Goal: Transaction & Acquisition: Purchase product/service

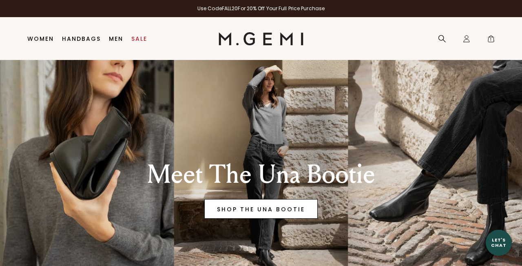
click at [300, 203] on link "SHOP THE UNA BOOTIE" at bounding box center [260, 209] width 113 height 20
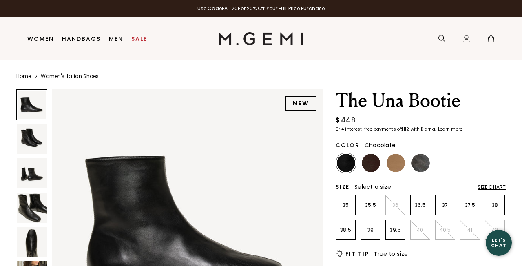
click at [375, 162] on img at bounding box center [371, 163] width 18 height 18
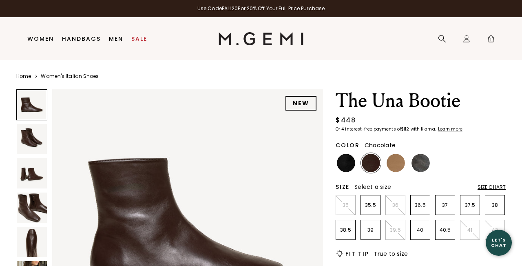
scroll to position [44, 0]
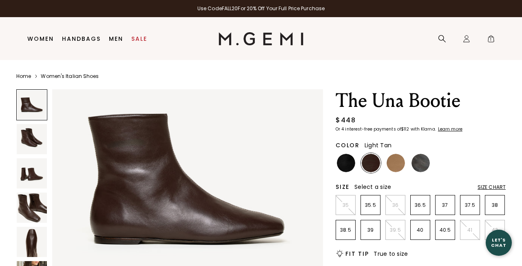
click at [398, 159] on img at bounding box center [395, 163] width 18 height 18
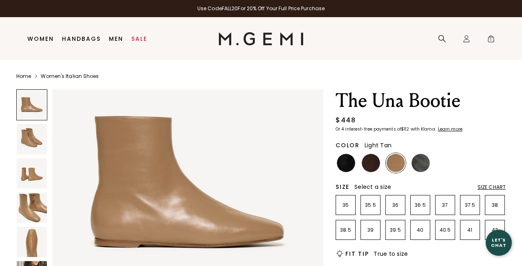
scroll to position [44, 0]
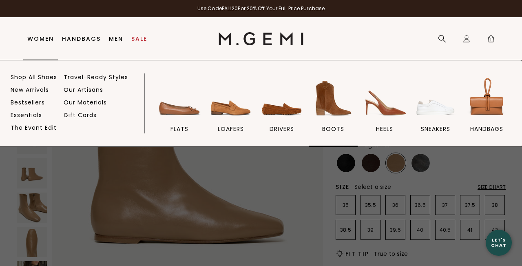
click at [334, 101] on img at bounding box center [333, 98] width 46 height 46
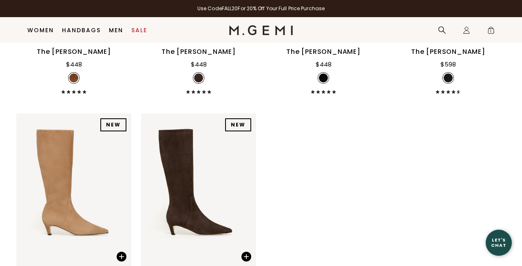
scroll to position [986, 0]
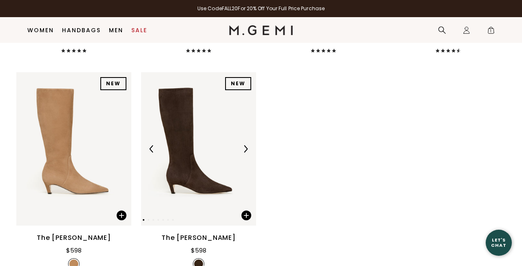
click at [172, 149] on img at bounding box center [198, 148] width 115 height 153
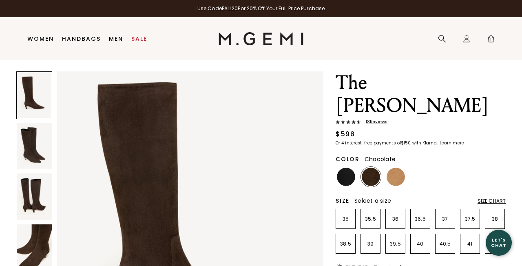
scroll to position [18, 0]
click at [31, 152] on img at bounding box center [34, 146] width 35 height 47
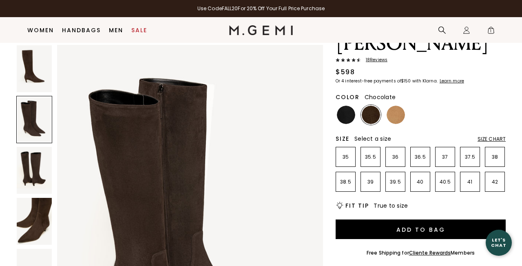
scroll to position [65, 0]
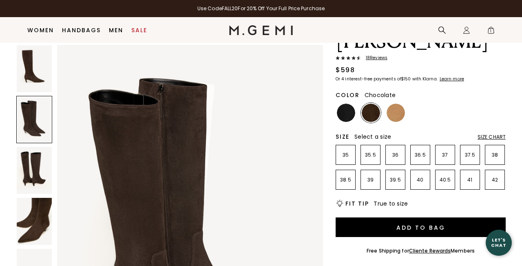
click at [24, 233] on img at bounding box center [34, 221] width 35 height 47
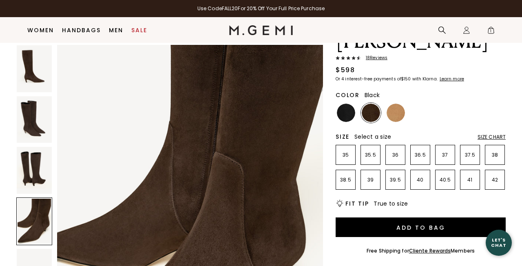
click at [354, 104] on img at bounding box center [346, 113] width 18 height 18
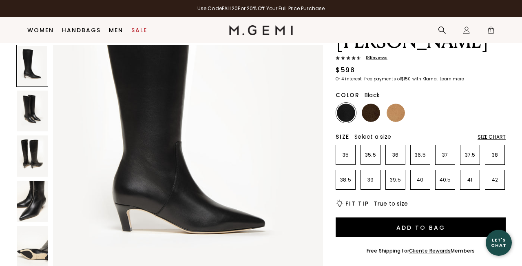
scroll to position [103, 0]
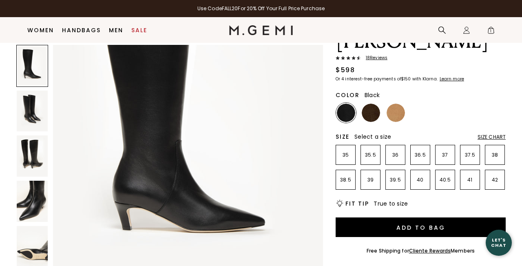
click at [35, 192] on img at bounding box center [32, 201] width 31 height 41
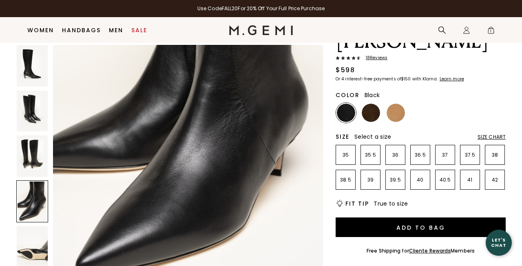
scroll to position [1229, 0]
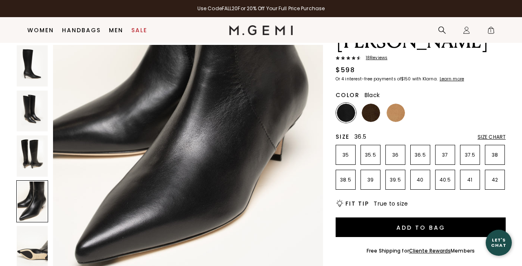
click at [421, 152] on p "36.5" at bounding box center [419, 155] width 19 height 7
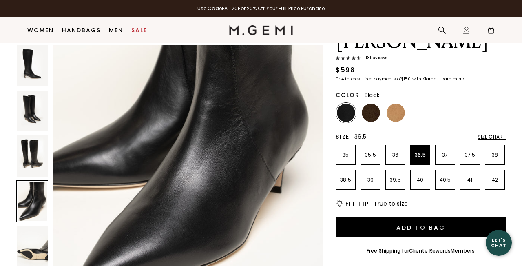
scroll to position [1182, 0]
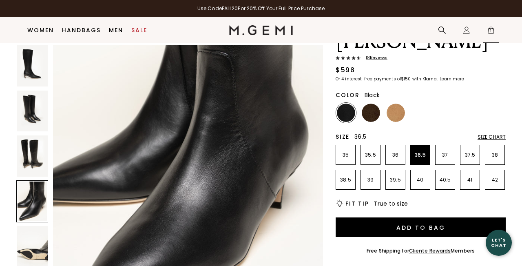
click at [491, 28] on span "1" at bounding box center [491, 32] width 8 height 8
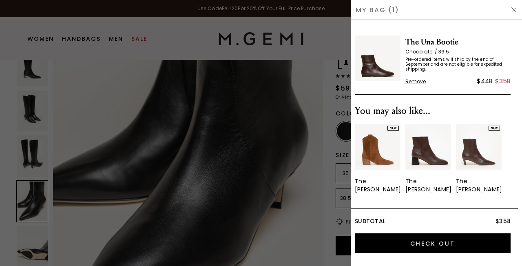
scroll to position [0, 0]
click at [417, 82] on span "Remove" at bounding box center [415, 81] width 21 height 7
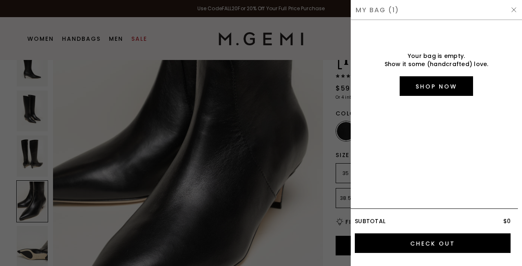
click at [318, 81] on div at bounding box center [261, 133] width 522 height 266
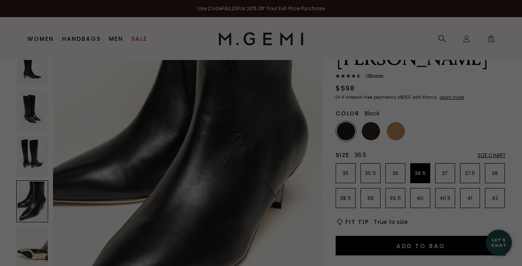
scroll to position [65, 0]
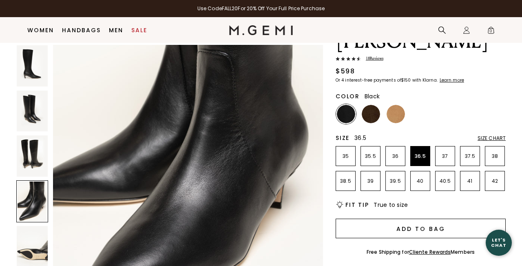
click at [399, 218] on button "Add to Bag" at bounding box center [420, 228] width 170 height 20
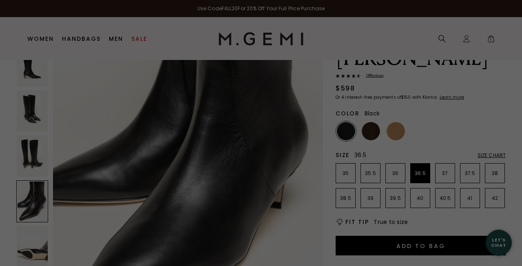
scroll to position [0, 0]
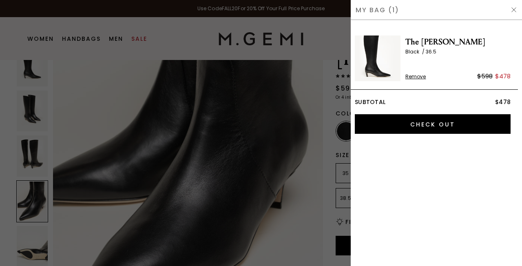
click at [316, 55] on div at bounding box center [261, 133] width 522 height 266
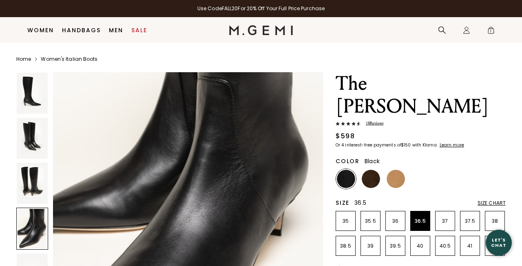
scroll to position [65, 0]
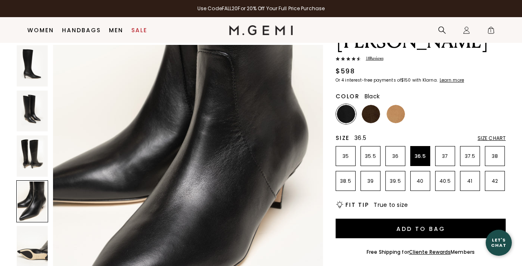
click at [37, 148] on img at bounding box center [32, 155] width 31 height 41
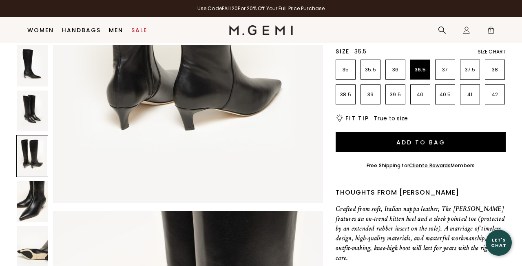
scroll to position [939, 0]
click at [31, 206] on div at bounding box center [32, 201] width 32 height 42
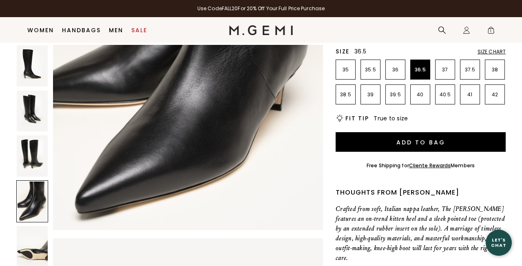
click at [35, 253] on img at bounding box center [32, 246] width 31 height 41
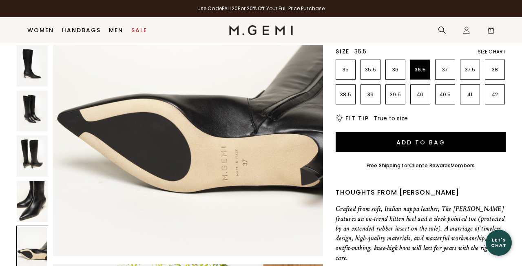
scroll to position [1624, 0]
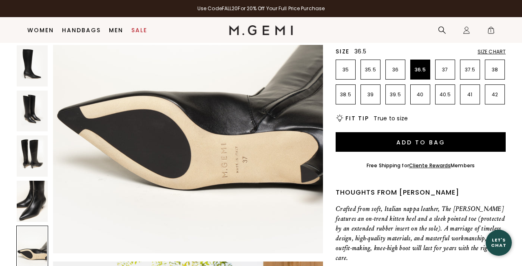
click at [35, 190] on img at bounding box center [32, 201] width 31 height 41
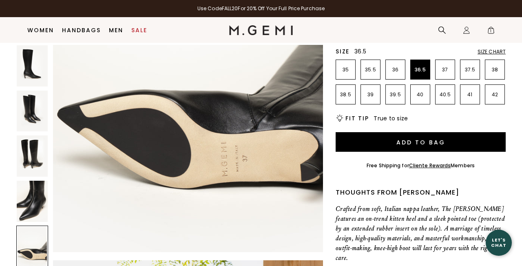
scroll to position [1631, 0]
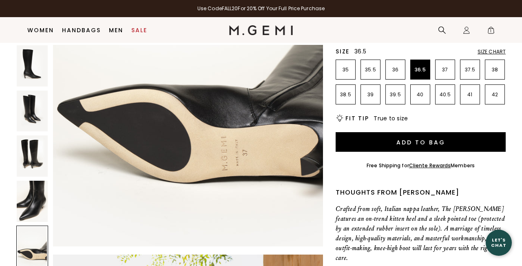
click at [35, 64] on img at bounding box center [32, 65] width 31 height 41
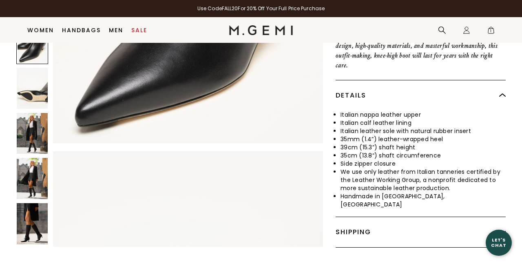
scroll to position [343, 0]
click at [44, 203] on img at bounding box center [32, 223] width 31 height 41
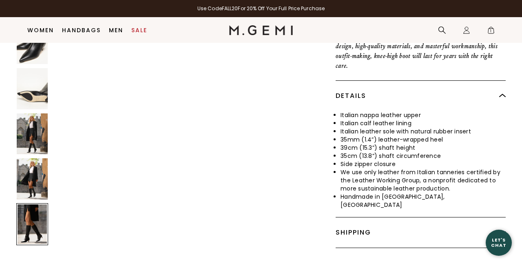
scroll to position [2577, 0]
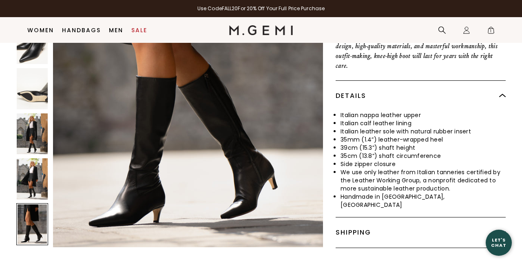
click at [393, 217] on div "Shipping" at bounding box center [420, 232] width 170 height 30
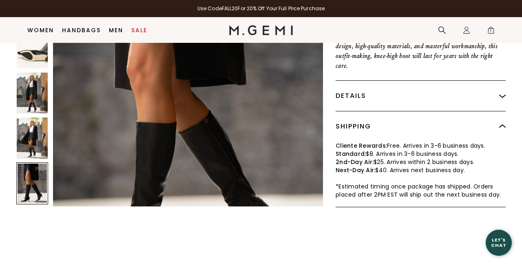
scroll to position [2492, 0]
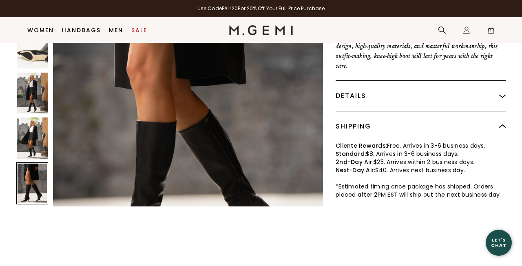
click at [31, 117] on img at bounding box center [32, 137] width 31 height 41
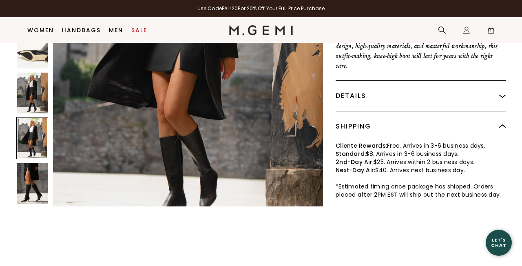
scroll to position [2184, 0]
click at [34, 72] on img at bounding box center [32, 92] width 31 height 41
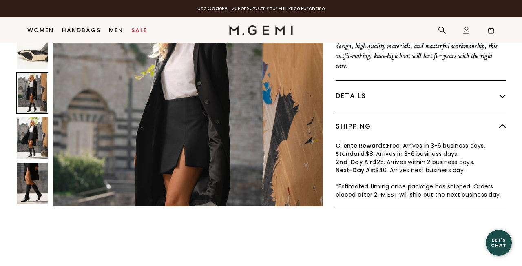
click at [29, 72] on div at bounding box center [32, 93] width 32 height 42
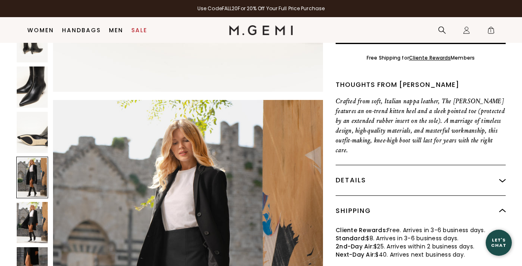
scroll to position [256, 0]
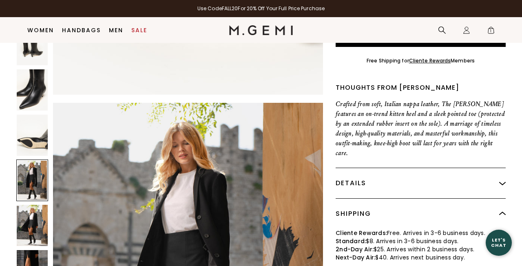
click at [31, 115] on img at bounding box center [32, 135] width 31 height 41
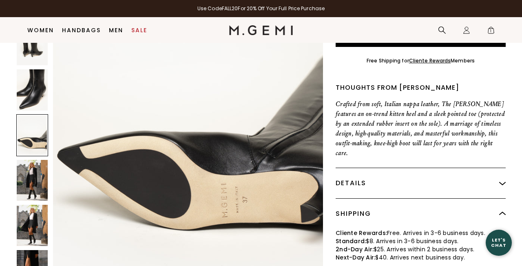
click at [28, 69] on img at bounding box center [32, 89] width 31 height 41
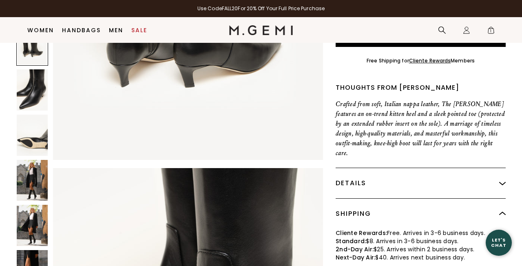
scroll to position [868, 0]
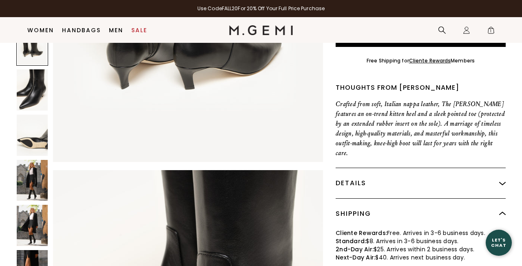
click at [32, 69] on img at bounding box center [32, 89] width 31 height 41
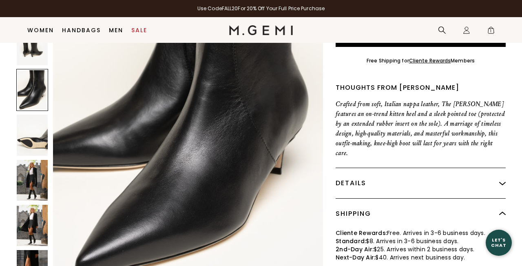
click at [32, 159] on img at bounding box center [32, 179] width 31 height 41
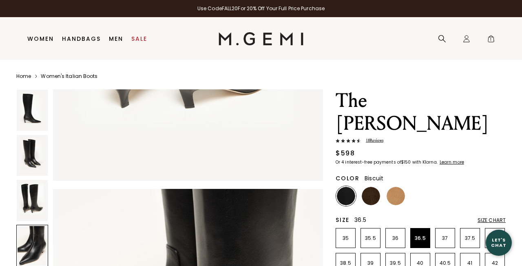
scroll to position [0, 0]
click at [393, 187] on img at bounding box center [395, 196] width 18 height 18
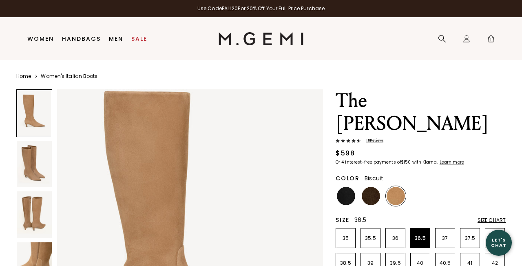
click at [318, 160] on img at bounding box center [190, 231] width 266 height 354
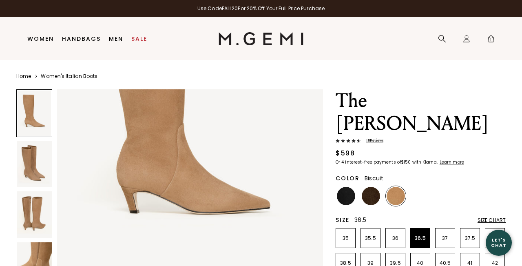
scroll to position [157, 0]
click at [377, 137] on span "18 Review s" at bounding box center [372, 140] width 22 height 6
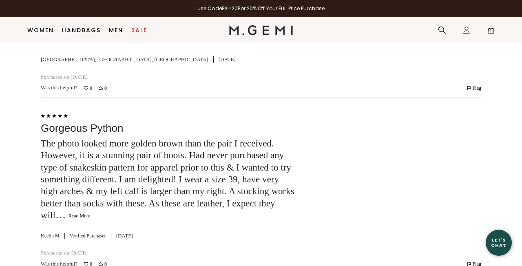
scroll to position [1666, 0]
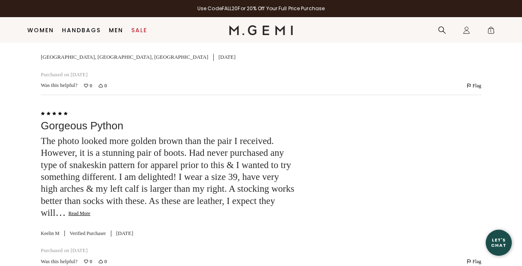
click at [90, 210] on button "Read More" at bounding box center [79, 213] width 22 height 7
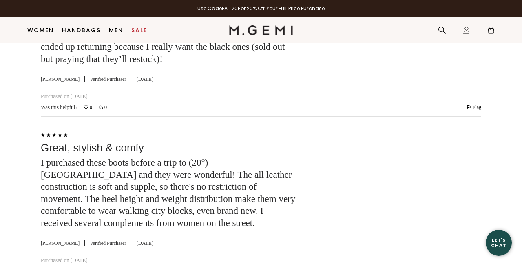
scroll to position [2498, 0]
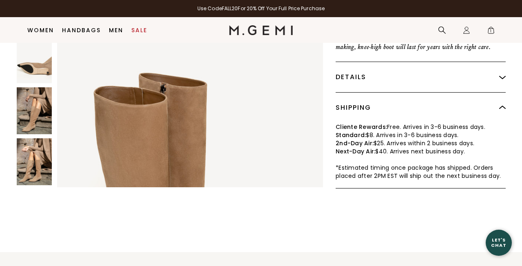
scroll to position [340, 0]
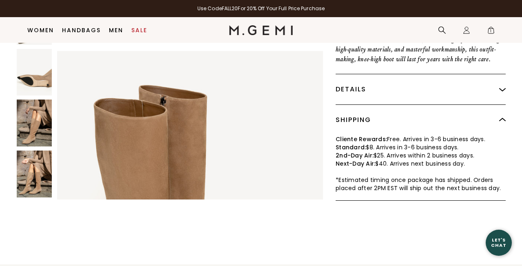
click at [33, 99] on img at bounding box center [34, 122] width 35 height 47
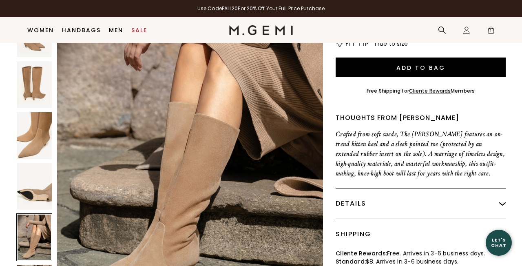
scroll to position [232, 0]
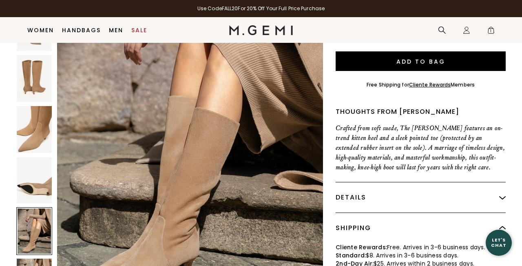
click at [26, 63] on img at bounding box center [34, 78] width 35 height 47
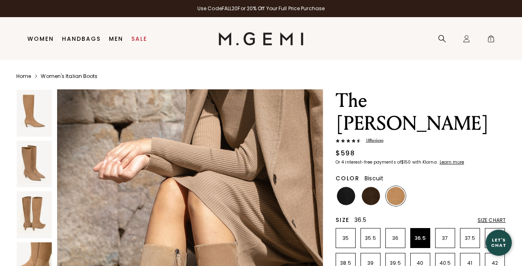
scroll to position [0, 0]
click at [367, 186] on li at bounding box center [371, 196] width 20 height 20
click at [369, 187] on img at bounding box center [371, 196] width 18 height 18
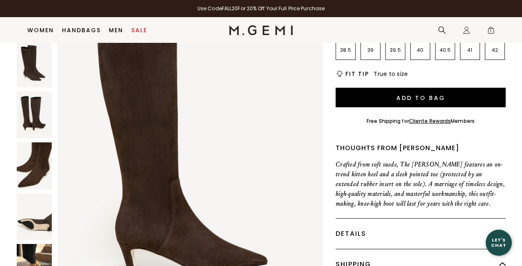
scroll to position [225, 0]
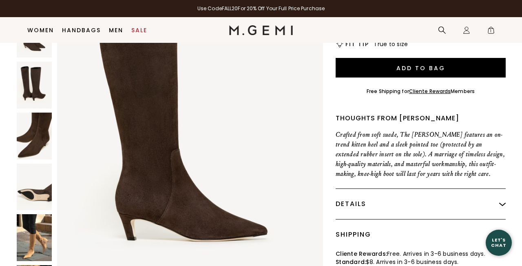
click at [27, 218] on img at bounding box center [34, 237] width 35 height 47
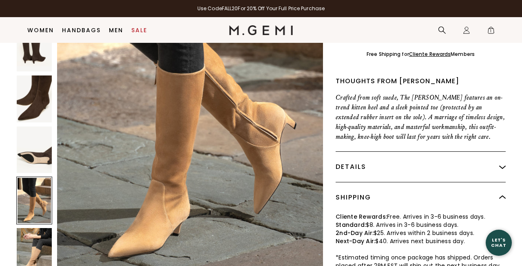
scroll to position [272, 0]
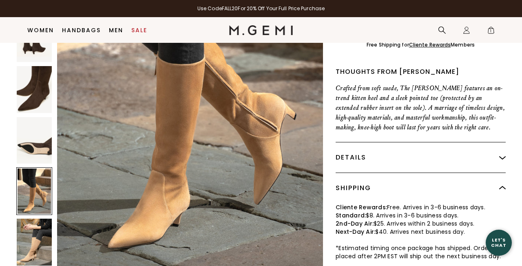
click at [37, 174] on div at bounding box center [34, 191] width 36 height 48
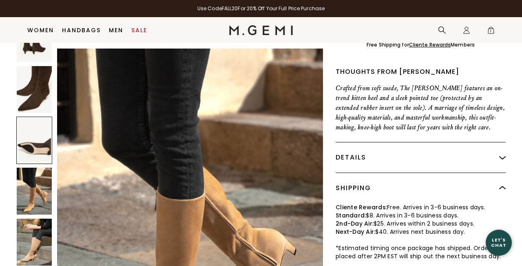
scroll to position [1695, 0]
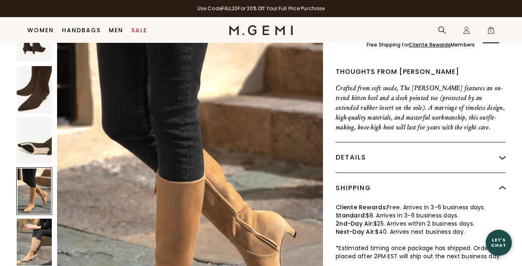
click at [489, 28] on span "1" at bounding box center [491, 32] width 8 height 8
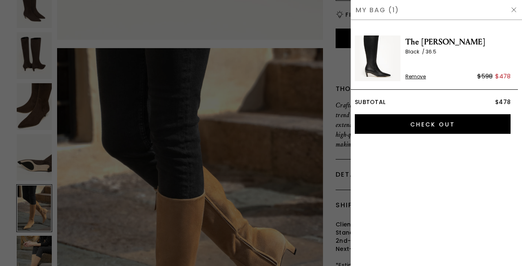
click at [339, 47] on div at bounding box center [261, 133] width 522 height 266
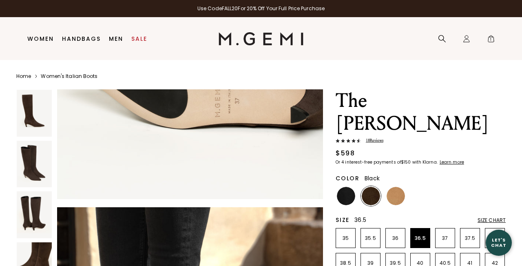
click at [346, 187] on img at bounding box center [346, 196] width 18 height 18
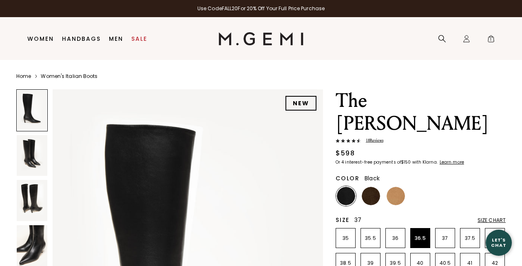
click at [444, 235] on p "37" at bounding box center [444, 238] width 19 height 7
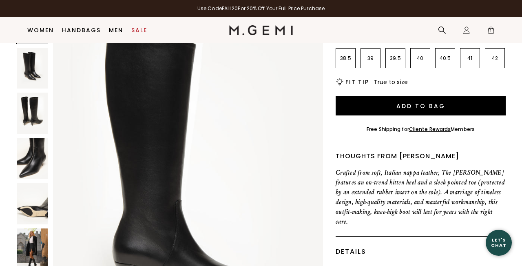
scroll to position [187, 0]
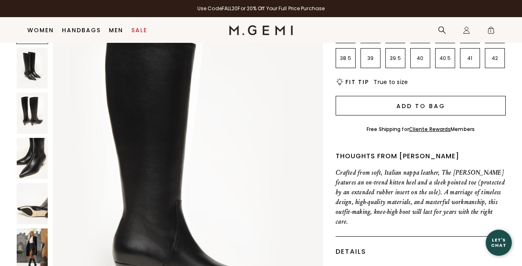
click at [421, 96] on button "Add to Bag" at bounding box center [420, 106] width 170 height 20
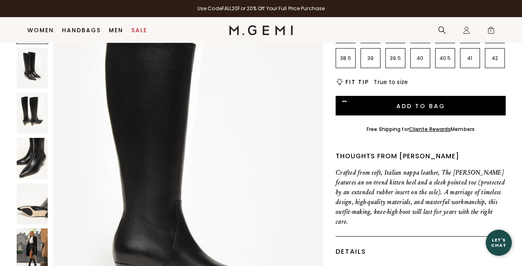
scroll to position [0, 0]
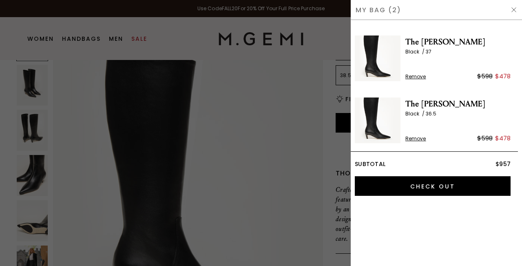
click at [420, 140] on span "Remove" at bounding box center [415, 138] width 21 height 7
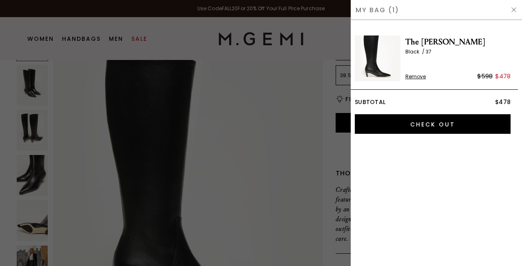
click at [340, 32] on div at bounding box center [261, 133] width 522 height 266
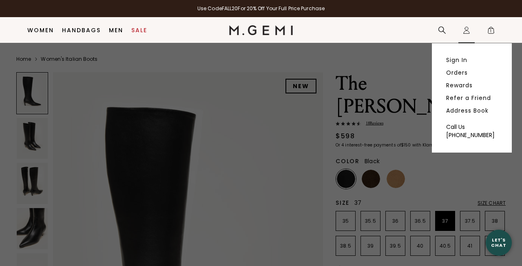
scroll to position [187, 0]
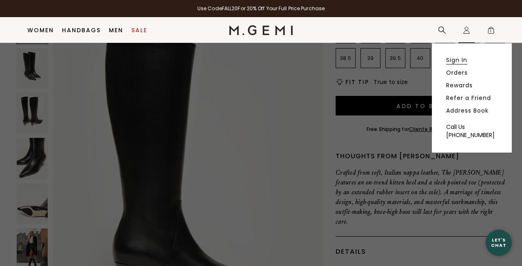
click at [461, 58] on link "Sign In" at bounding box center [456, 59] width 21 height 7
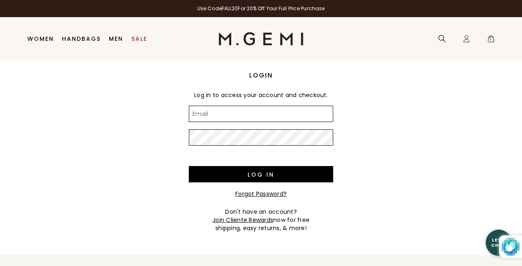
type input "pamela.beard@gmail.com"
click at [261, 174] on input "Log in" at bounding box center [261, 174] width 144 height 16
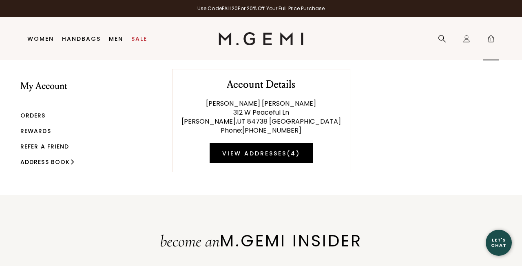
click at [490, 39] on span "1" at bounding box center [491, 40] width 8 height 8
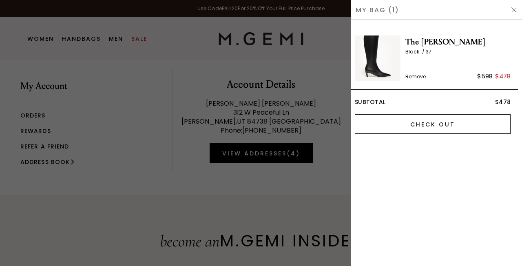
click at [421, 127] on input "Check Out" at bounding box center [433, 124] width 156 height 20
